Goal: Task Accomplishment & Management: Manage account settings

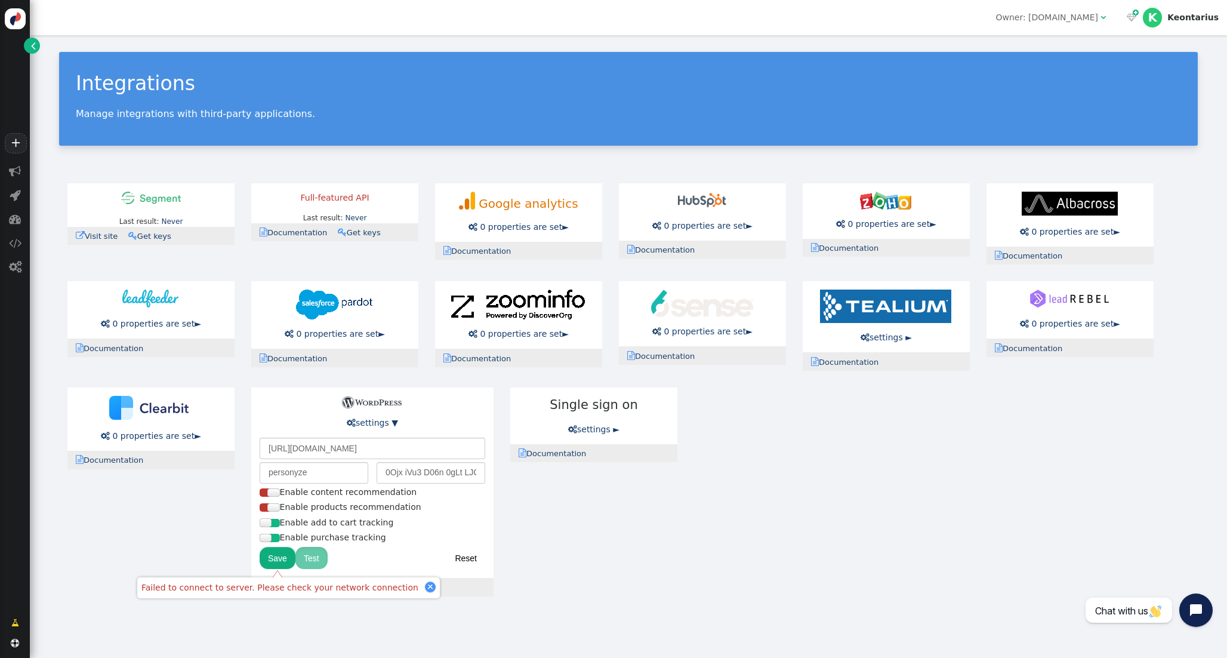
click at [285, 554] on button "Save" at bounding box center [278, 557] width 36 height 21
click at [427, 470] on input "0Ojx iVu3 D06n 0gLt LJCw qjF0" at bounding box center [431, 472] width 109 height 21
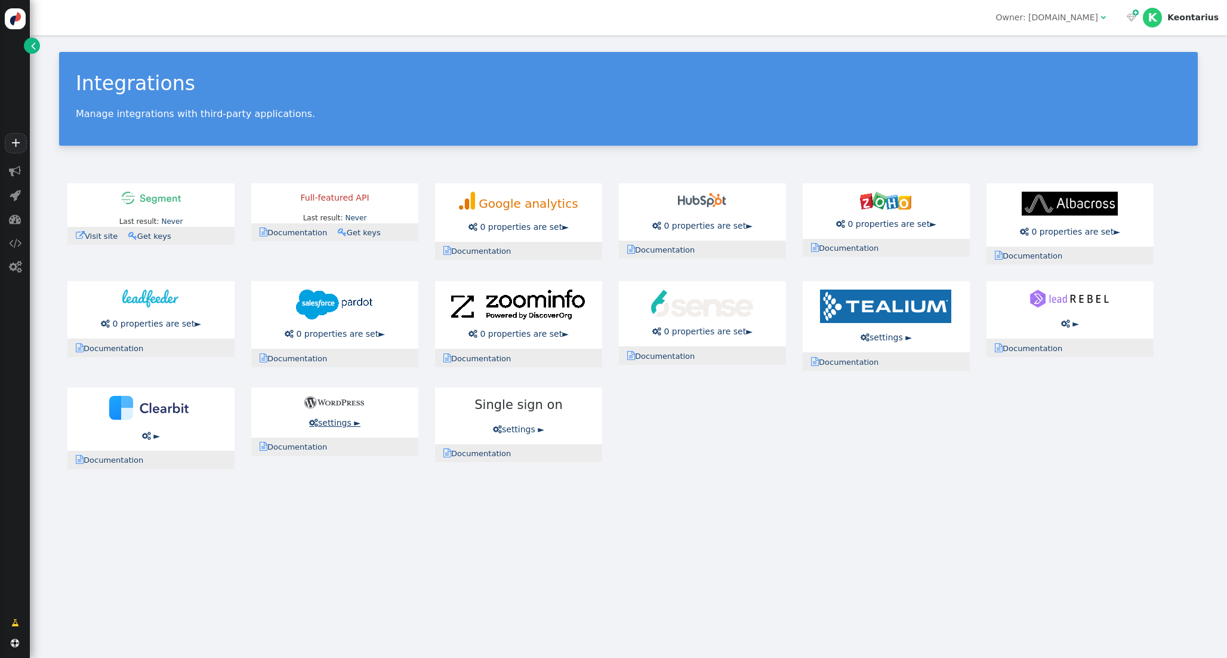
click at [341, 418] on link " settings ►" at bounding box center [334, 423] width 51 height 10
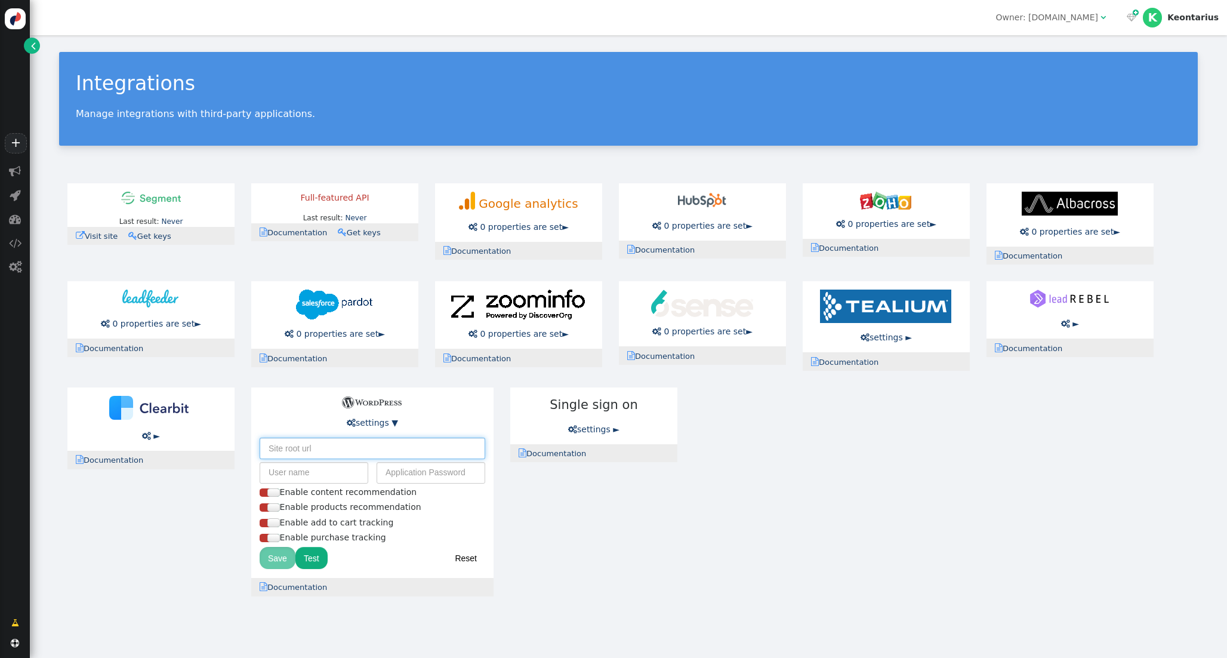
click at [332, 453] on input "text" at bounding box center [373, 447] width 226 height 21
type input "https://pawsumpark.com/h"
type input "t"
type input "https://pawsumpark.com"
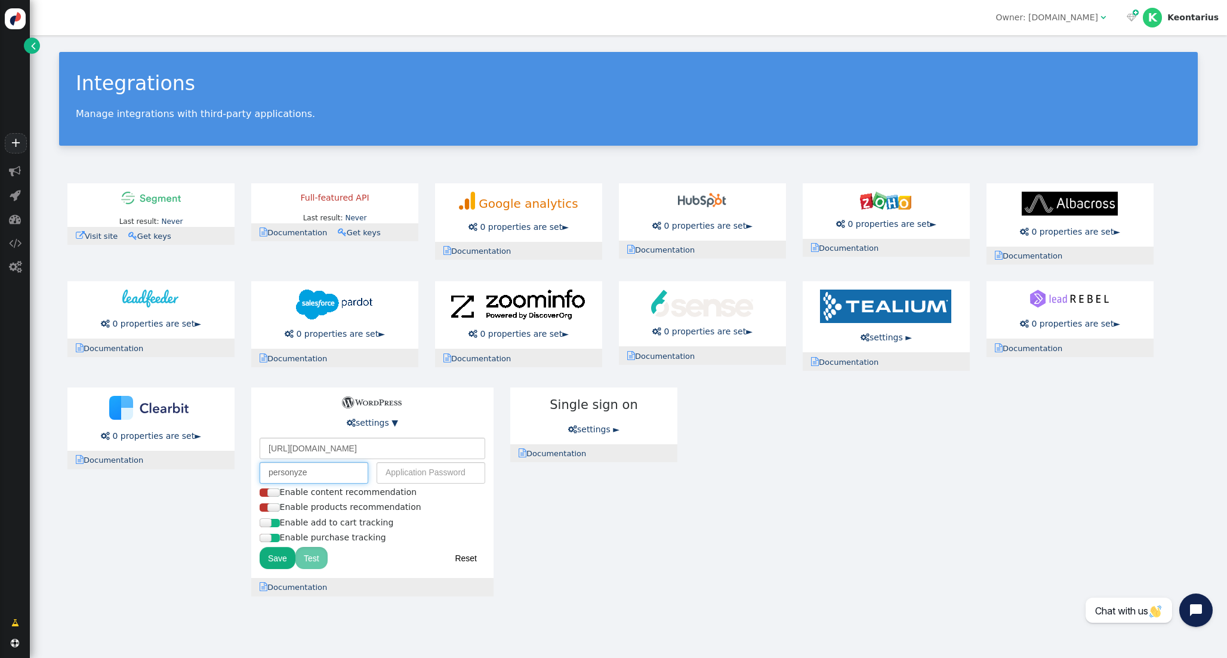
type input "personyze"
paste input "0Ojx iVu3 D06n 0gLt LJCw qjF0"
type input "0Ojx iVu3 D06n 0gLt LJCw qjF0"
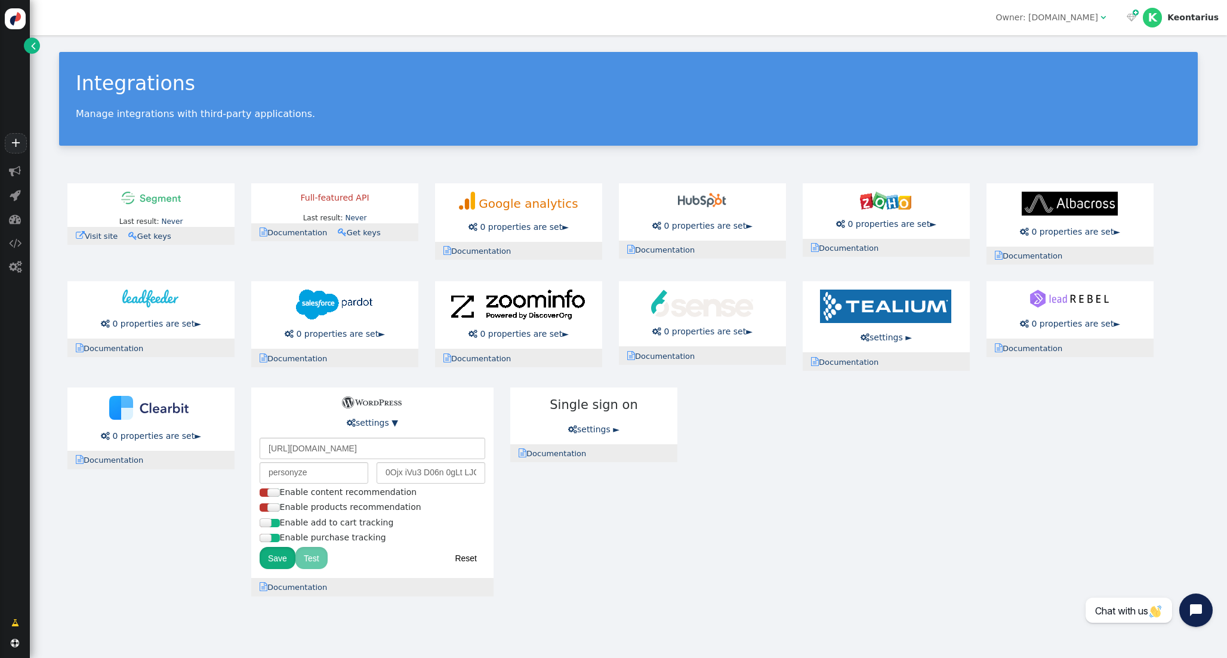
click at [274, 559] on button "Save" at bounding box center [278, 557] width 36 height 21
click at [370, 450] on input "https://pawsumpark.com" at bounding box center [373, 447] width 226 height 21
type input "https://pawsumpark.com/wp-admin/"
click at [282, 562] on button "Save" at bounding box center [278, 557] width 36 height 21
click at [428, 471] on input "0Ojx iVu3 D06n 0gLt LJCw qjF0" at bounding box center [431, 472] width 109 height 21
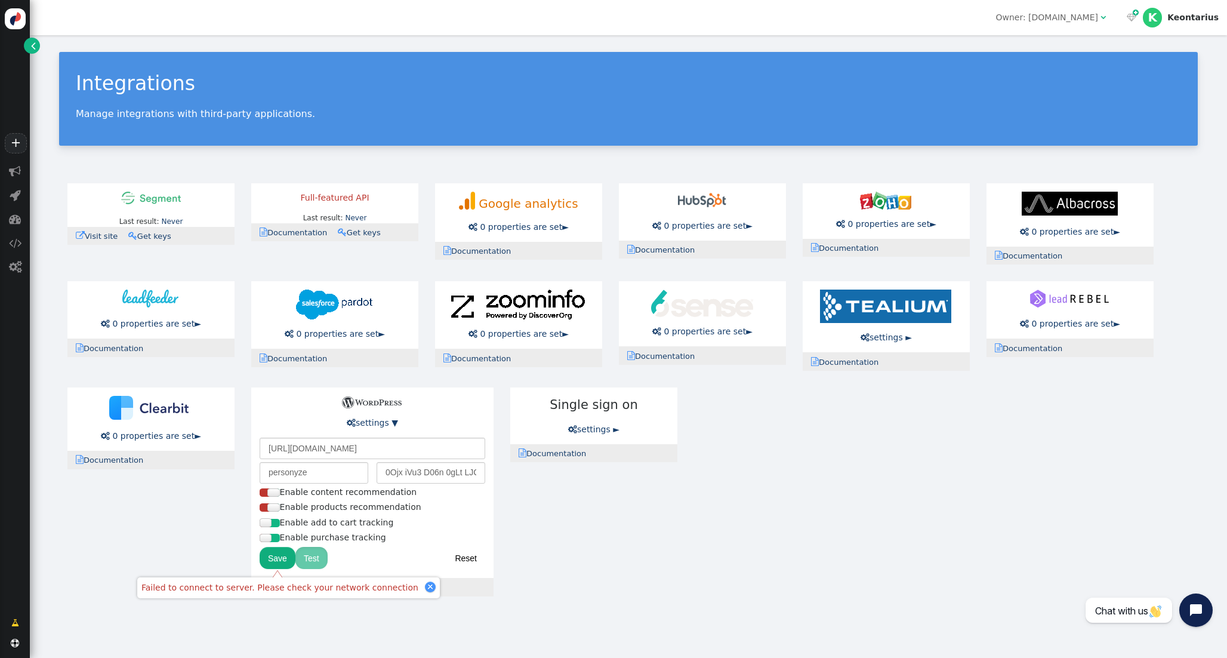
click at [310, 561] on button "Test" at bounding box center [311, 557] width 32 height 21
click at [286, 560] on button "Save" at bounding box center [278, 557] width 36 height 21
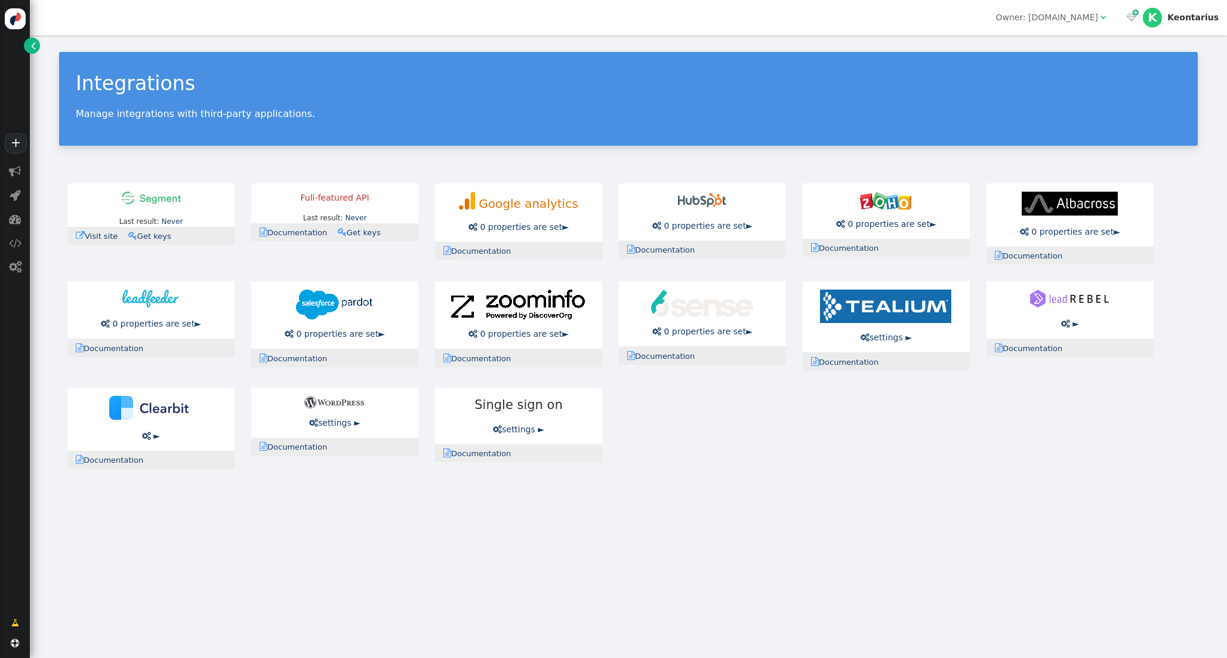
click at [308, 450] on link " Documentation" at bounding box center [297, 446] width 75 height 9
click at [351, 420] on link " settings ►" at bounding box center [334, 423] width 51 height 10
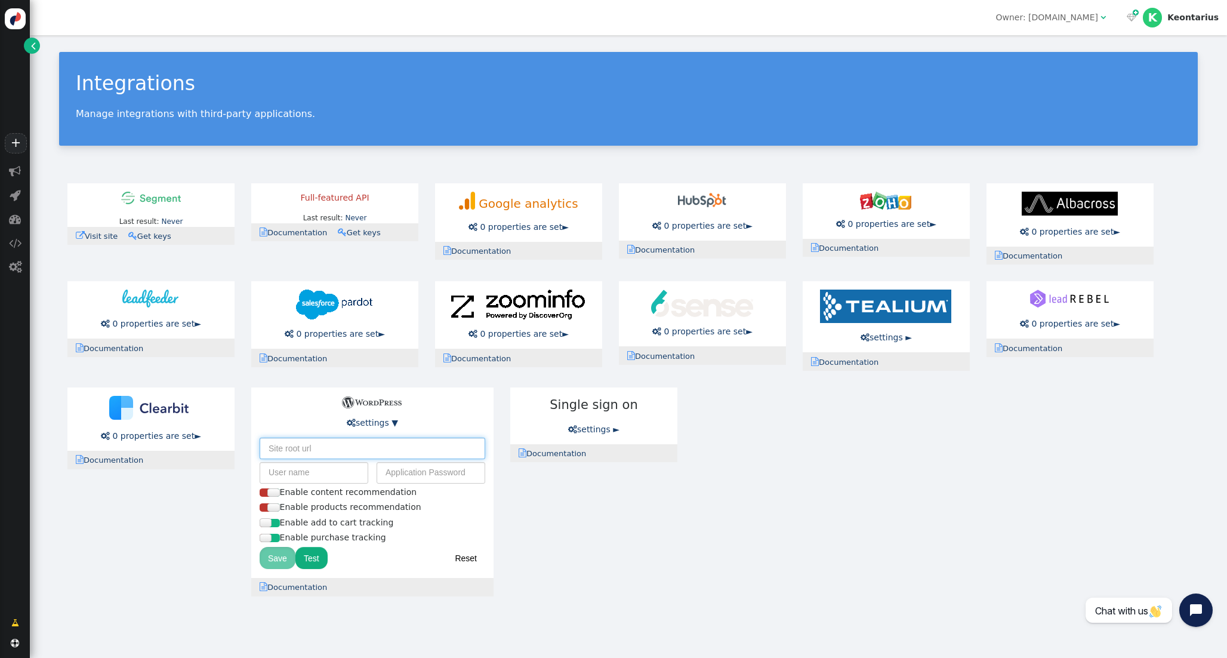
click at [322, 449] on input "text" at bounding box center [373, 447] width 226 height 21
type input "[URL][DOMAIN_NAME]"
click at [311, 474] on input "text" at bounding box center [314, 472] width 109 height 21
type input "personyze"
paste input "0Ojx iVu3 D06n 0gLt LJCw qjF0"
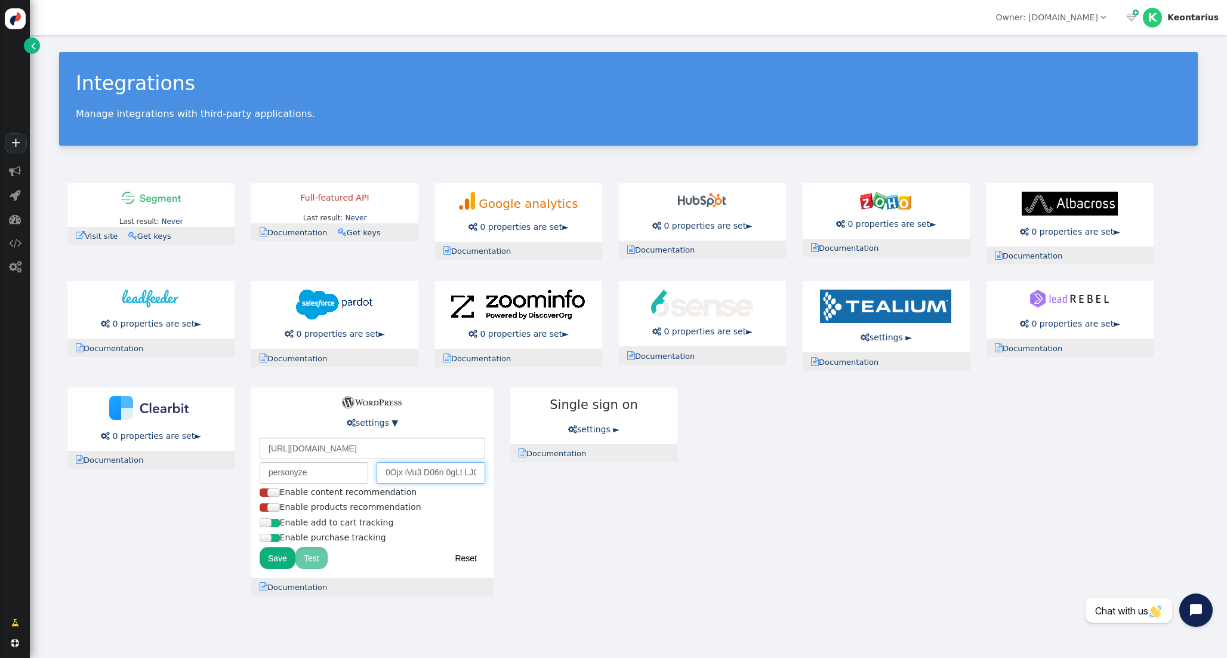
scroll to position [0, 27]
type input "0Ojx iVu3 D06n 0gLt LJCw qjF0"
click at [277, 557] on button "Save" at bounding box center [278, 557] width 36 height 21
click at [284, 560] on button "Save" at bounding box center [278, 557] width 36 height 21
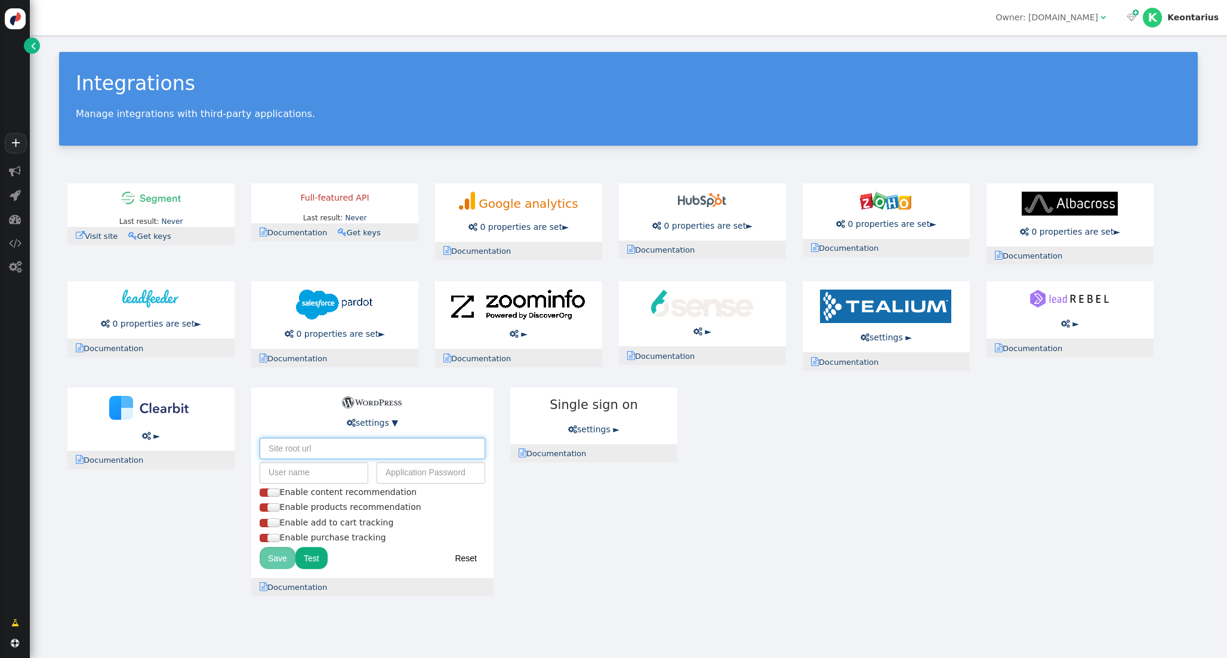
click at [325, 450] on input "text" at bounding box center [373, 447] width 226 height 21
click at [295, 454] on input "text" at bounding box center [373, 447] width 226 height 21
type input "h"
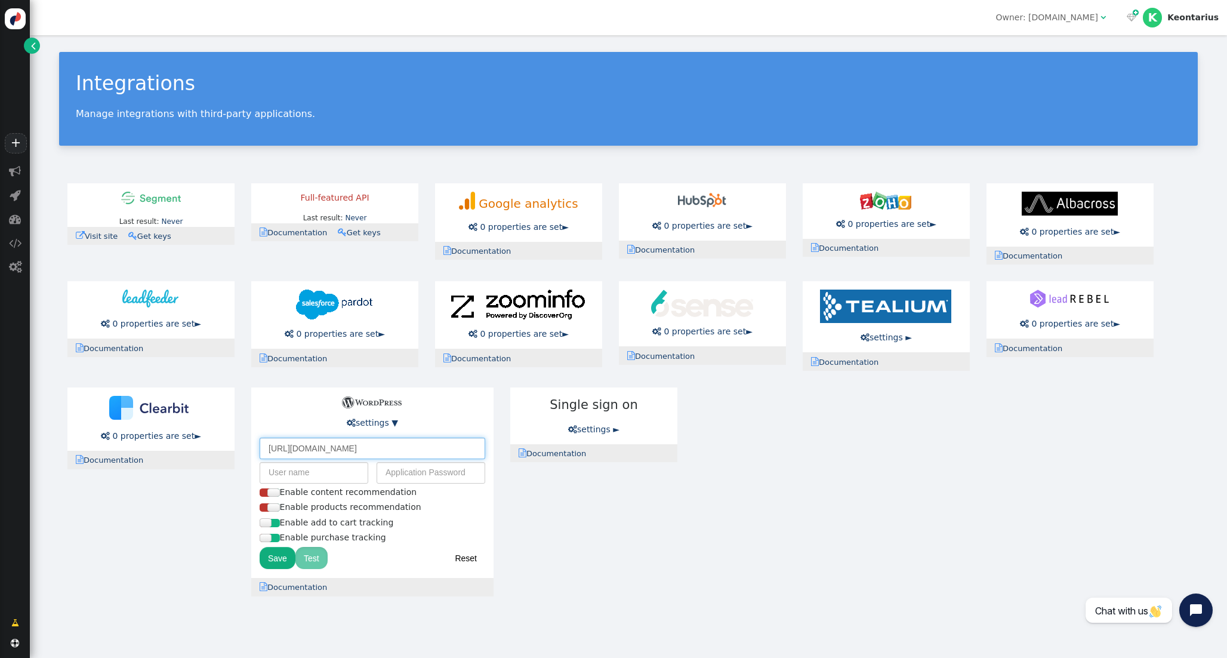
type input "[URL][DOMAIN_NAME]"
click at [314, 480] on input "text" at bounding box center [314, 472] width 109 height 21
type input "personyze"
paste input "0Ojx iVu3 D06n 0gLt LJCw qjF0"
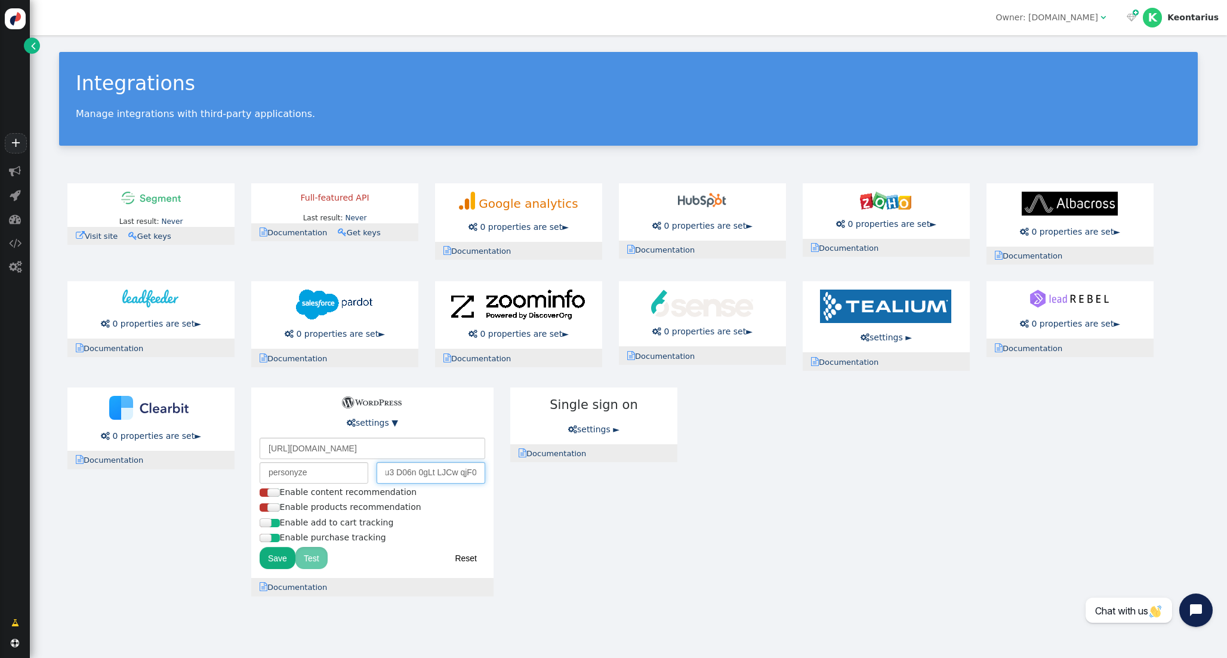
type input "0Ojx iVu3 D06n 0gLt LJCw qjF0"
click at [272, 557] on button "Save" at bounding box center [278, 557] width 36 height 21
click at [427, 587] on div at bounding box center [430, 587] width 6 height 6
click at [311, 561] on button "Test" at bounding box center [311, 557] width 32 height 21
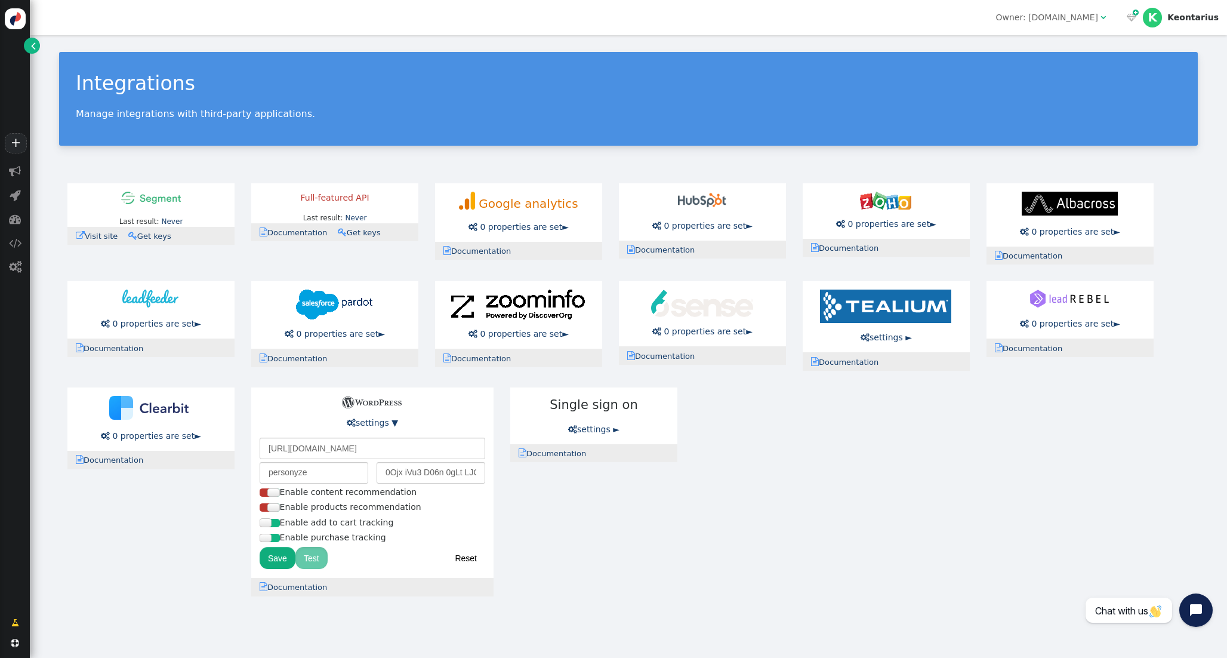
click at [311, 561] on button "Test" at bounding box center [311, 557] width 32 height 21
click at [311, 563] on button "Test" at bounding box center [311, 557] width 32 height 21
